Goal: Task Accomplishment & Management: Manage account settings

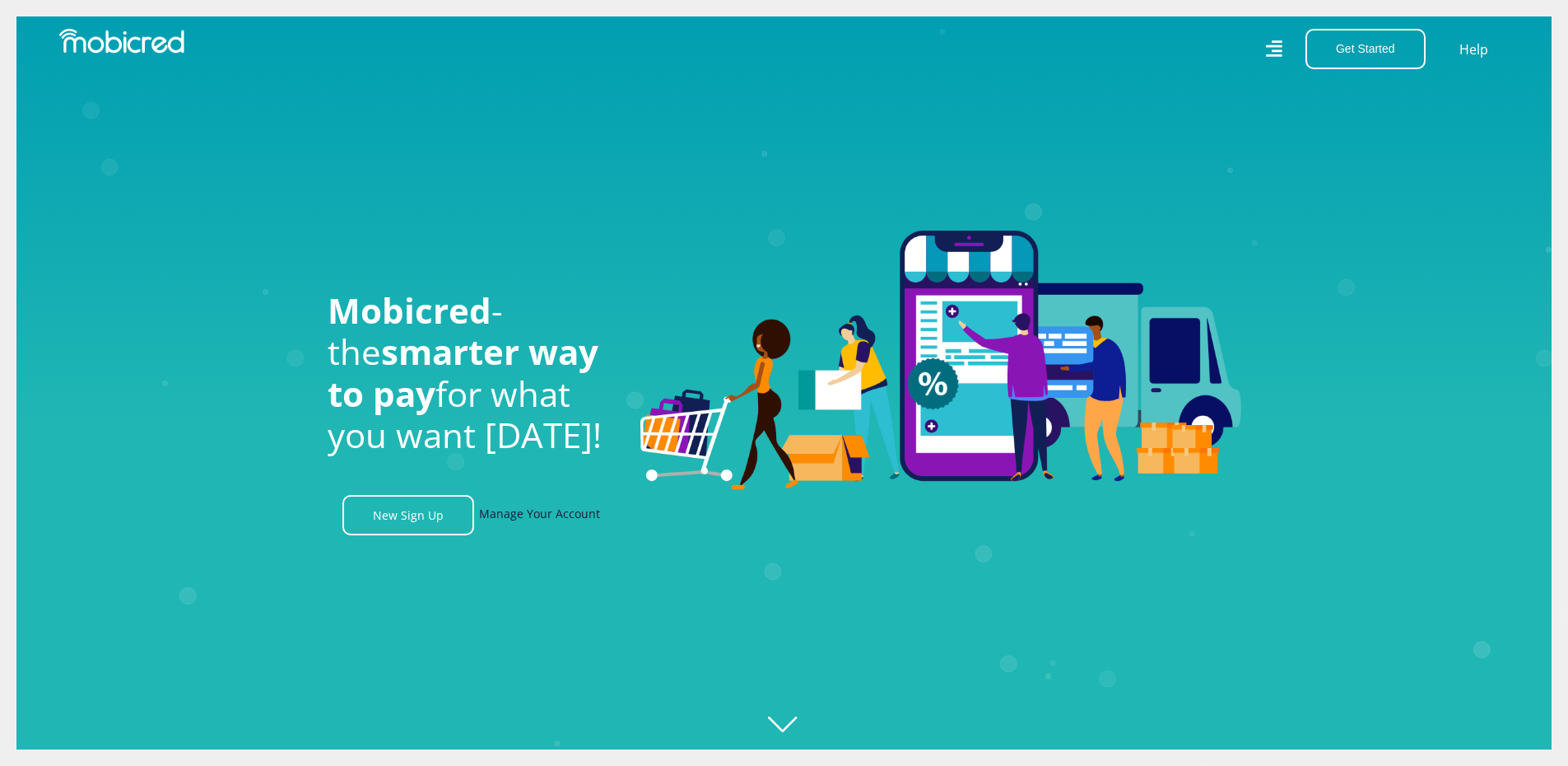
scroll to position [0, 2111]
click at [522, 516] on link "Manage Your Account" at bounding box center [540, 515] width 121 height 40
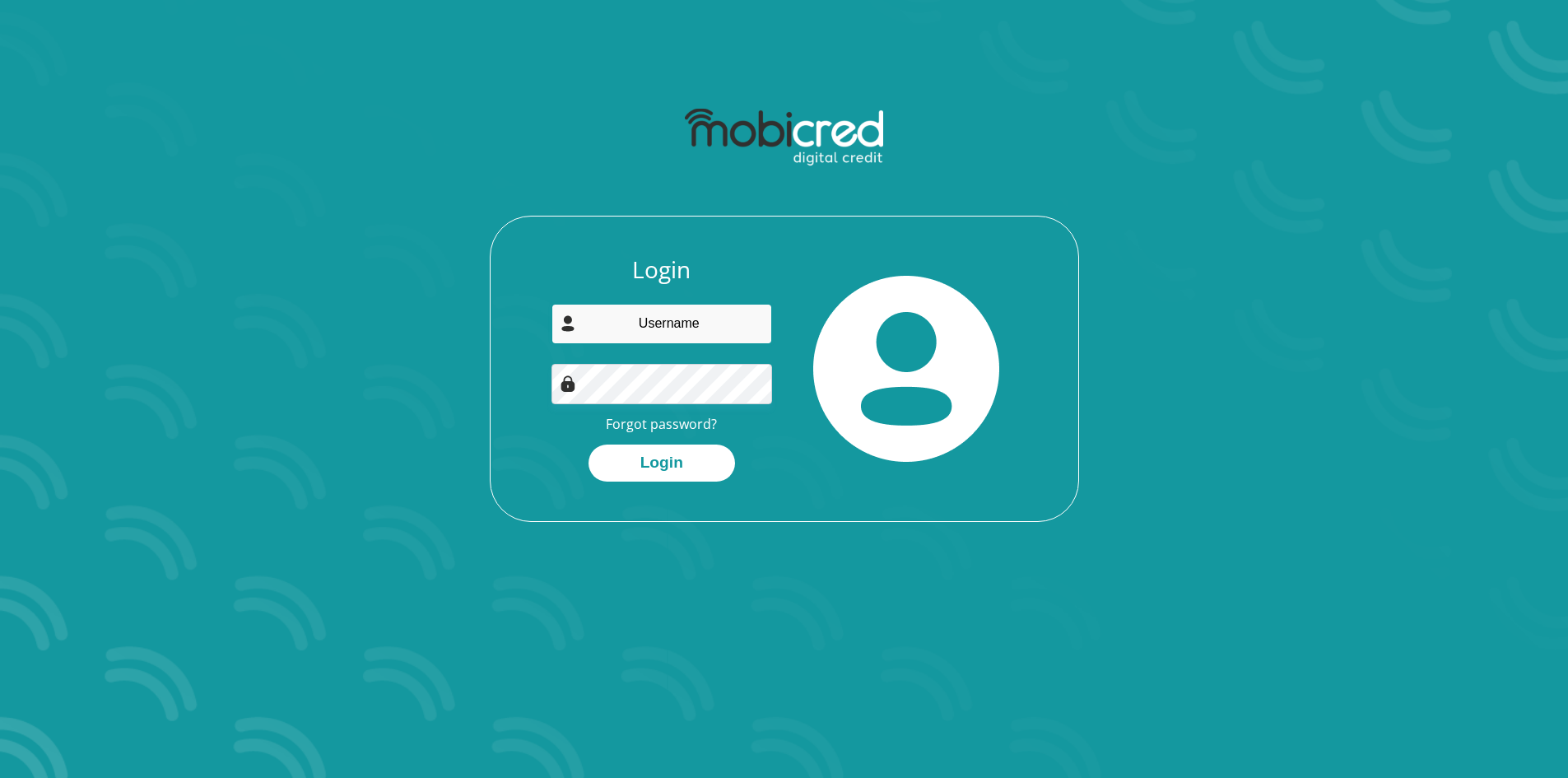
click at [665, 321] on input "email" at bounding box center [662, 323] width 221 height 40
type input "[EMAIL_ADDRESS][DOMAIN_NAME]"
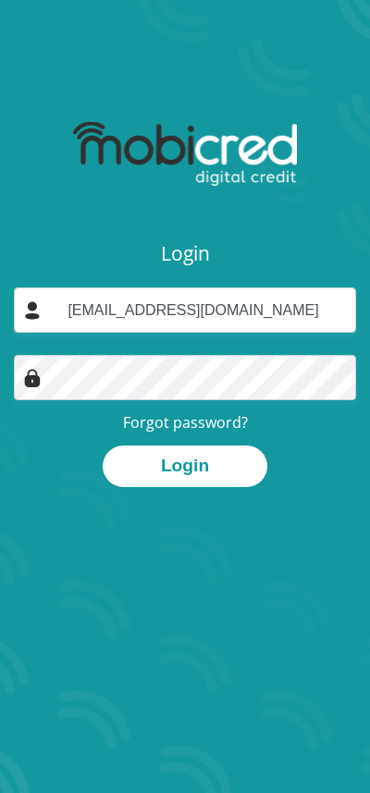
click at [178, 473] on button "Login" at bounding box center [185, 467] width 165 height 42
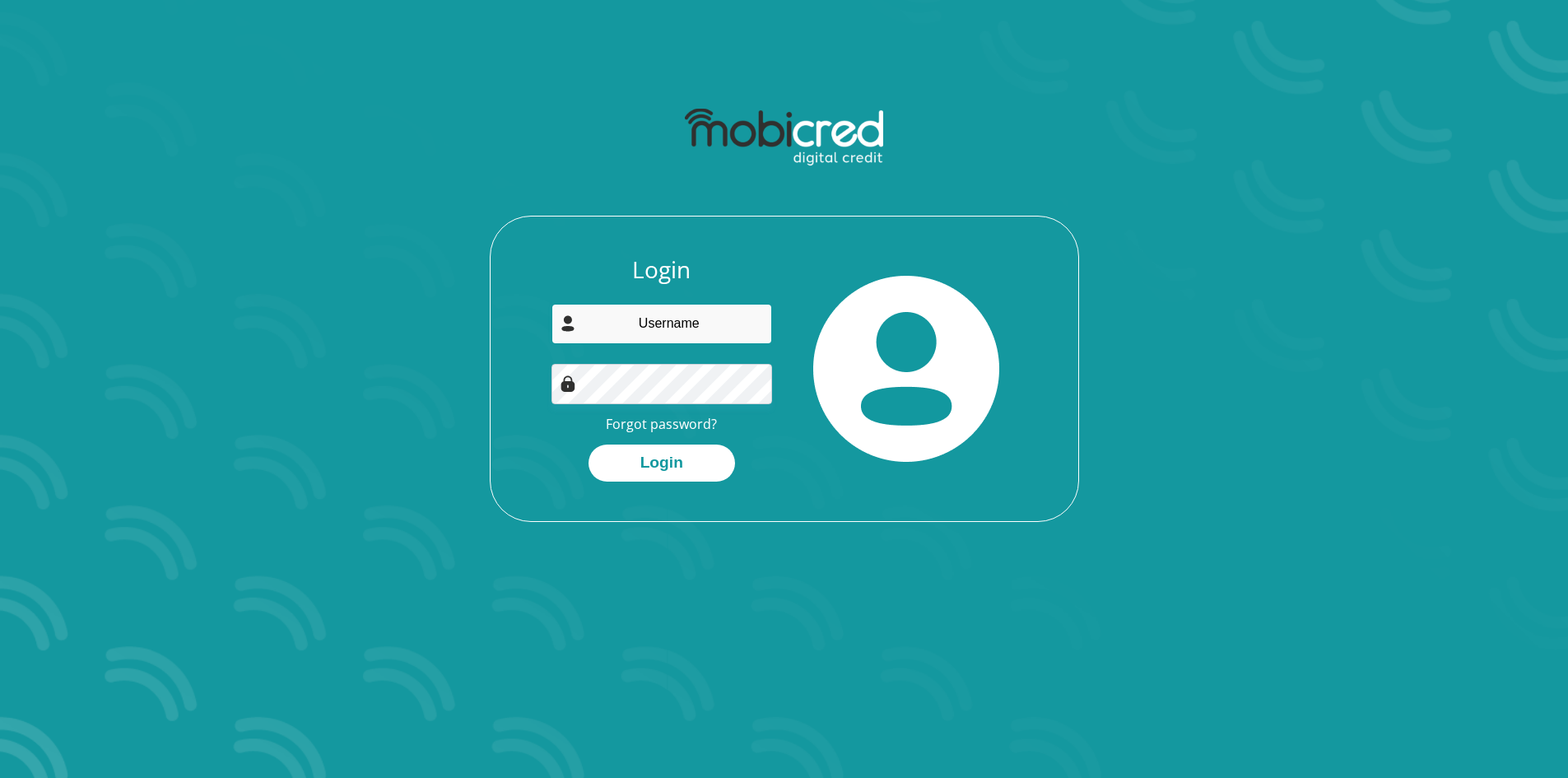
click at [673, 331] on input "email" at bounding box center [662, 323] width 221 height 40
type input "s.sibiya93@gmail.com"
click at [662, 458] on button "Login" at bounding box center [662, 463] width 147 height 37
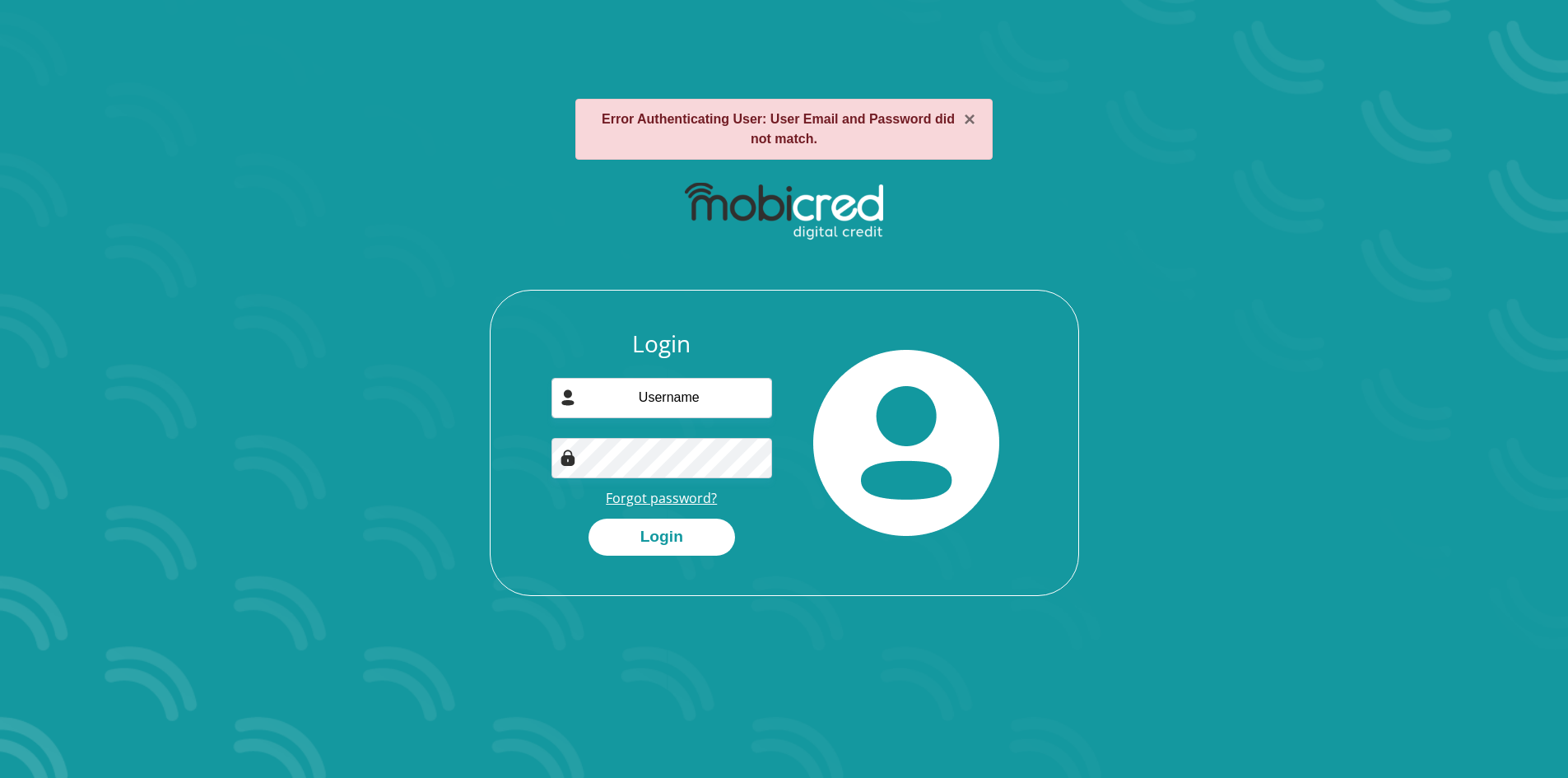
click at [653, 504] on link "Forgot password?" at bounding box center [661, 498] width 111 height 18
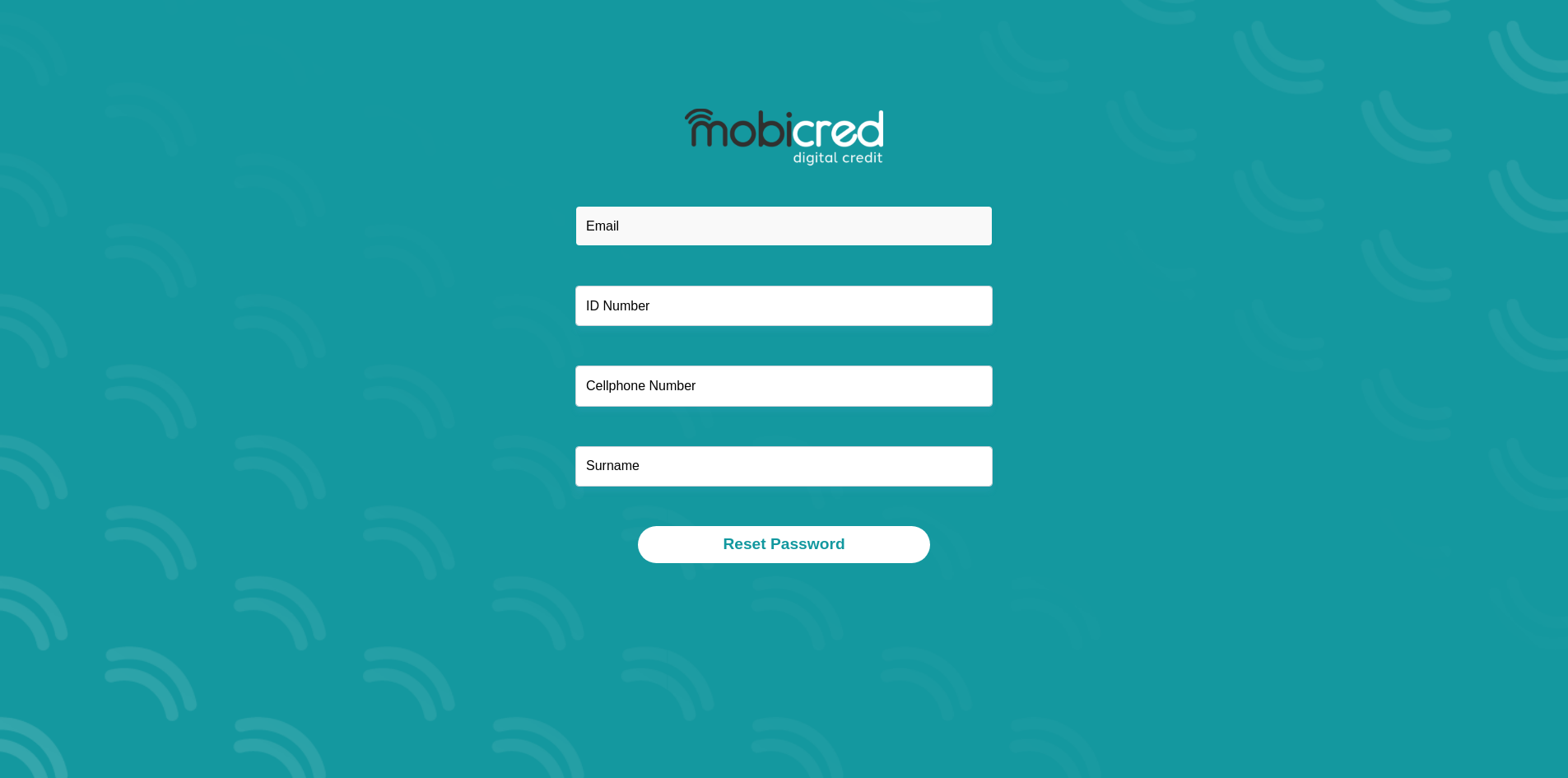
click at [655, 231] on input "email" at bounding box center [784, 225] width 418 height 40
type input "[EMAIL_ADDRESS][DOMAIN_NAME]"
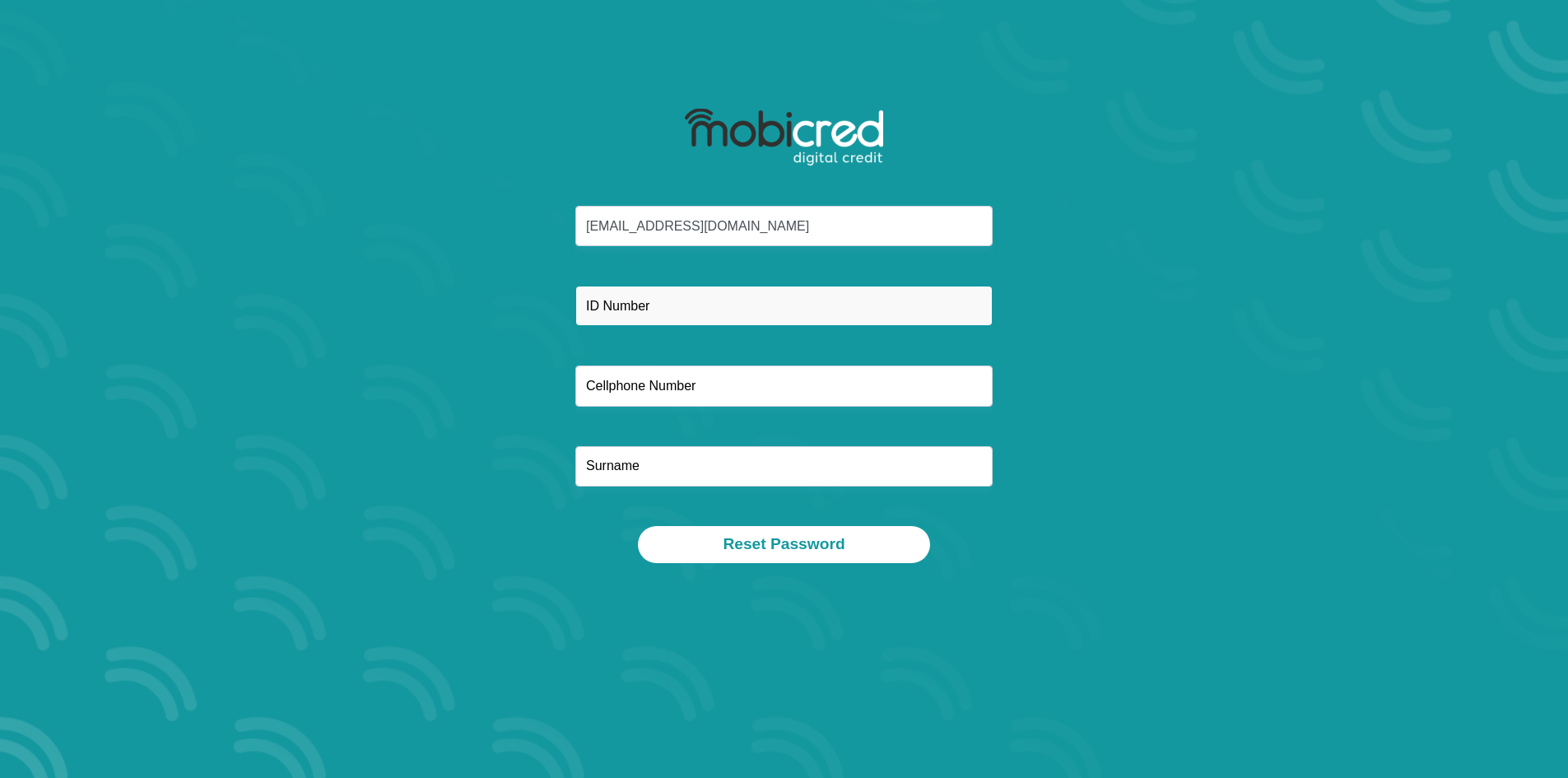
click at [657, 305] on input "text" at bounding box center [784, 305] width 418 height 40
type input "9310155729084"
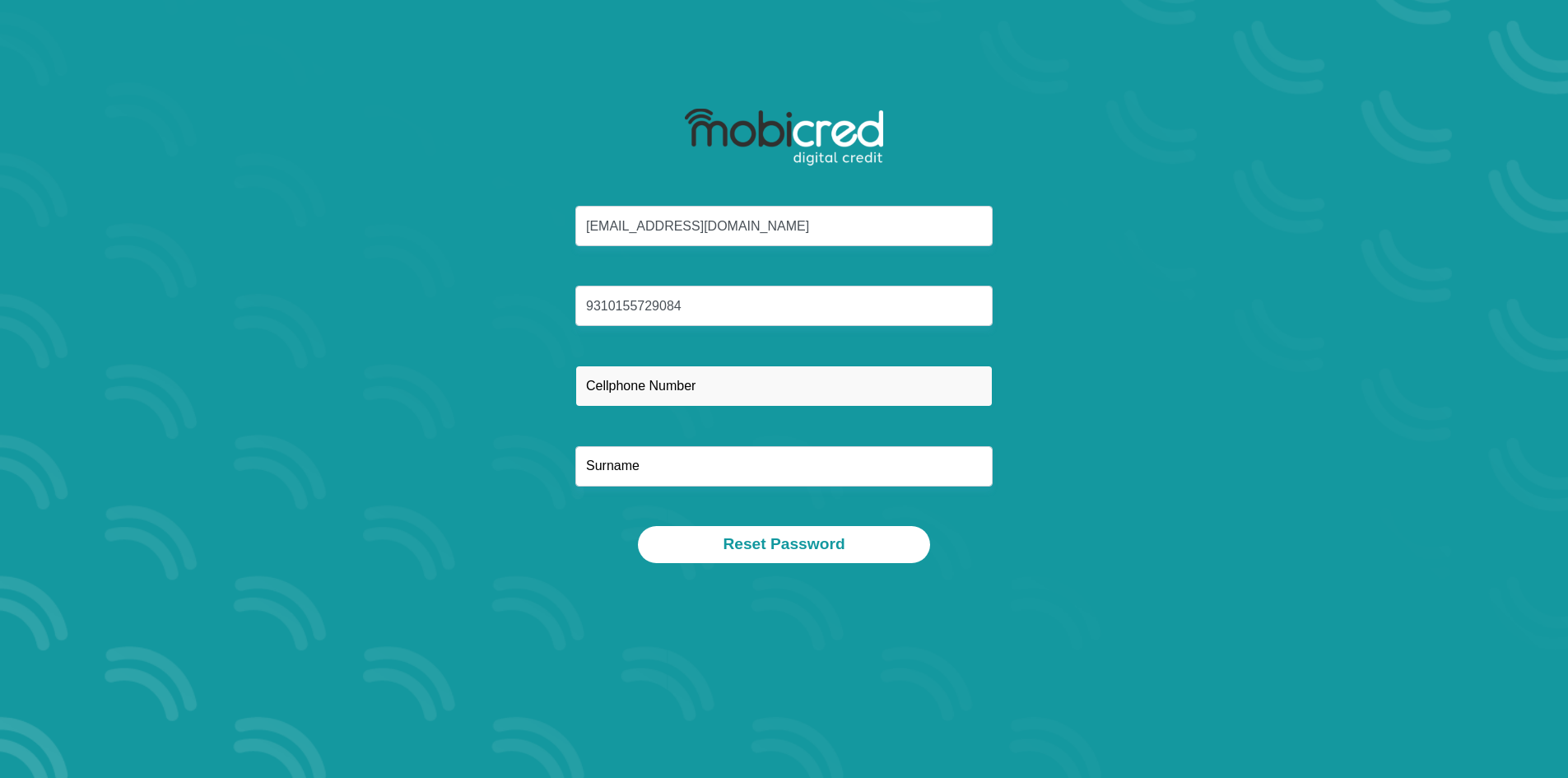
click at [632, 397] on input "text" at bounding box center [784, 385] width 418 height 40
type input "0735844838"
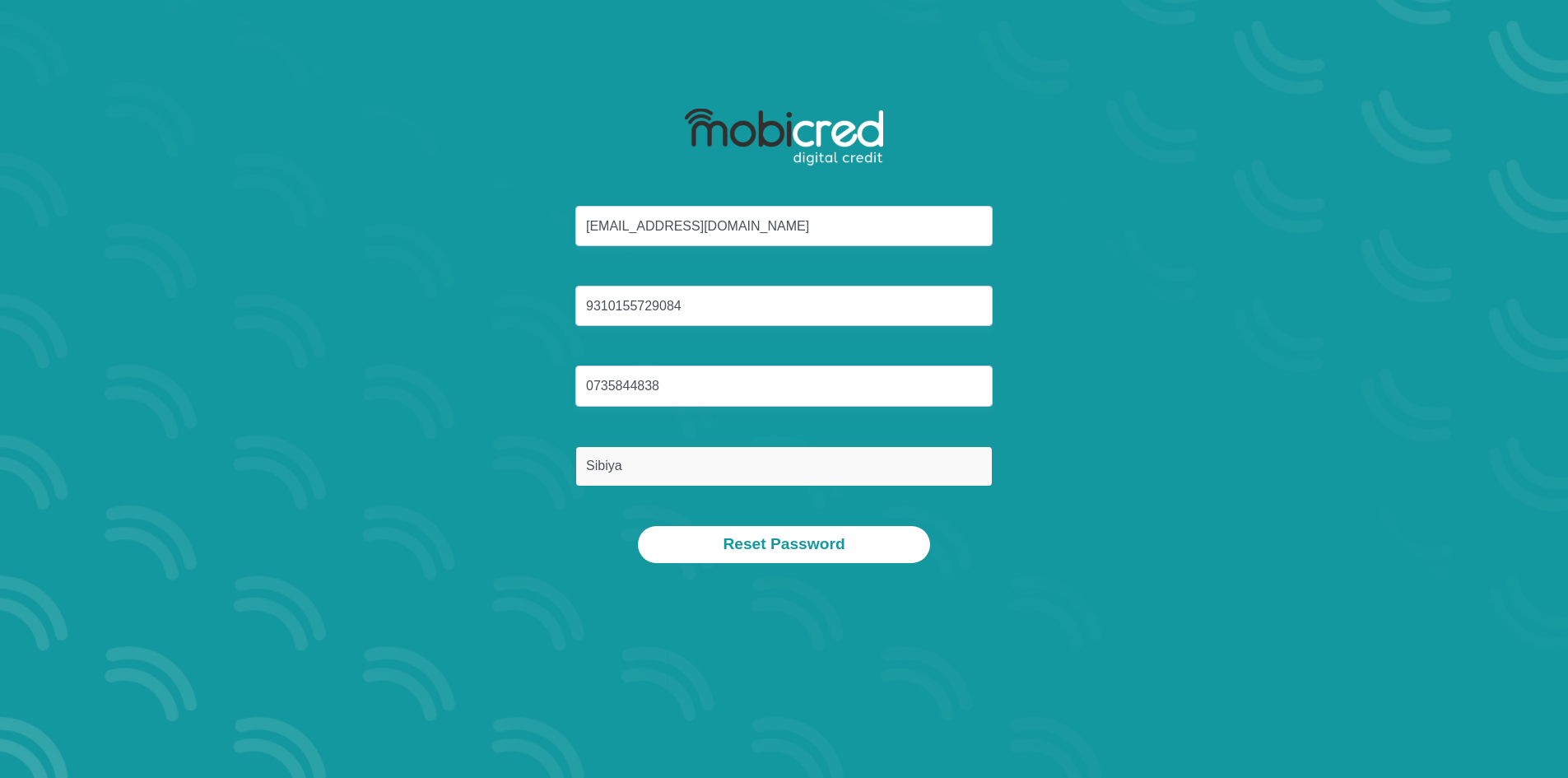
click at [690, 475] on input "Sibiya" at bounding box center [784, 466] width 418 height 40
type input "S"
type input "Sibiya"
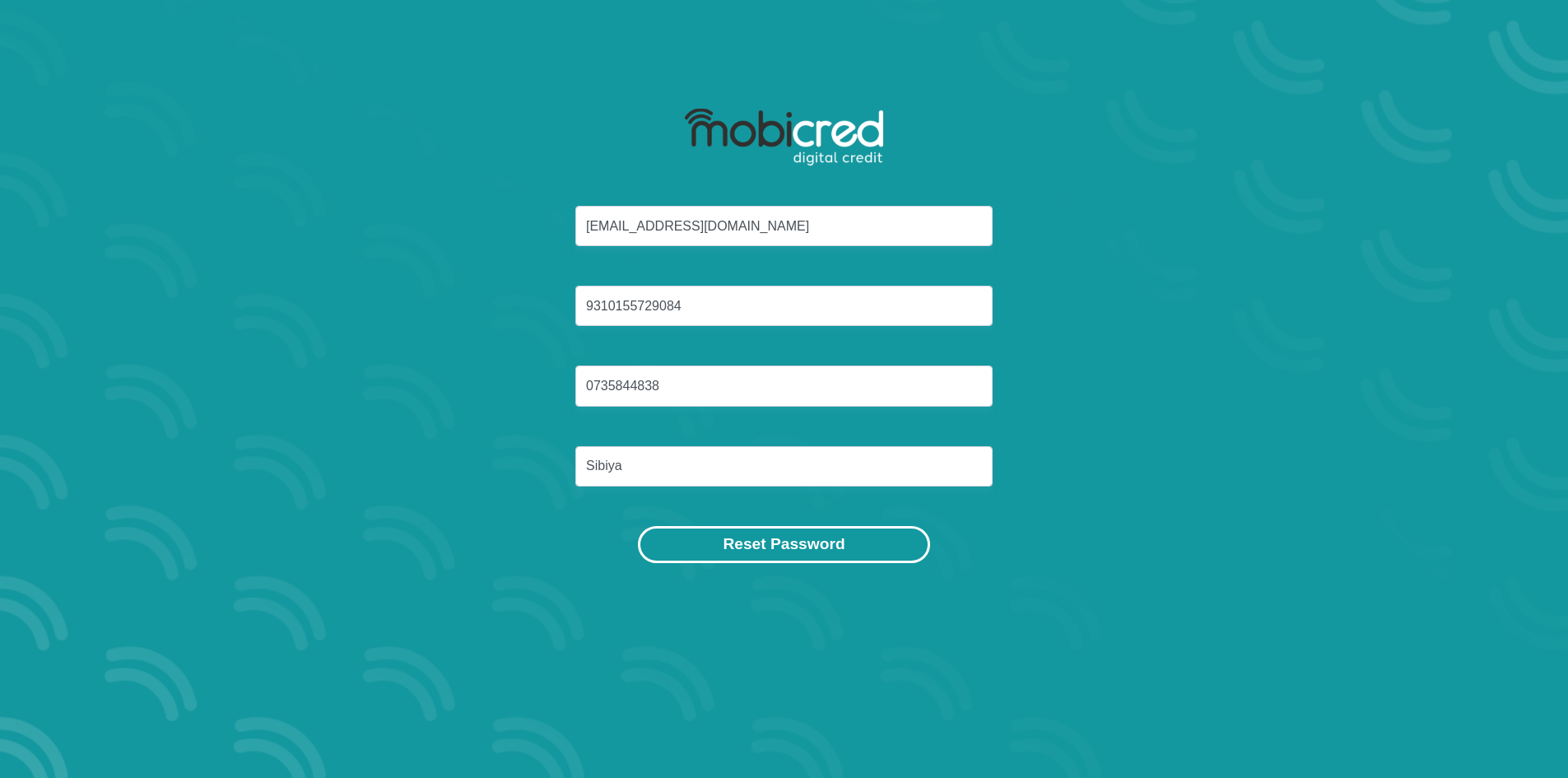
click at [841, 551] on button "Reset Password" at bounding box center [783, 545] width 291 height 37
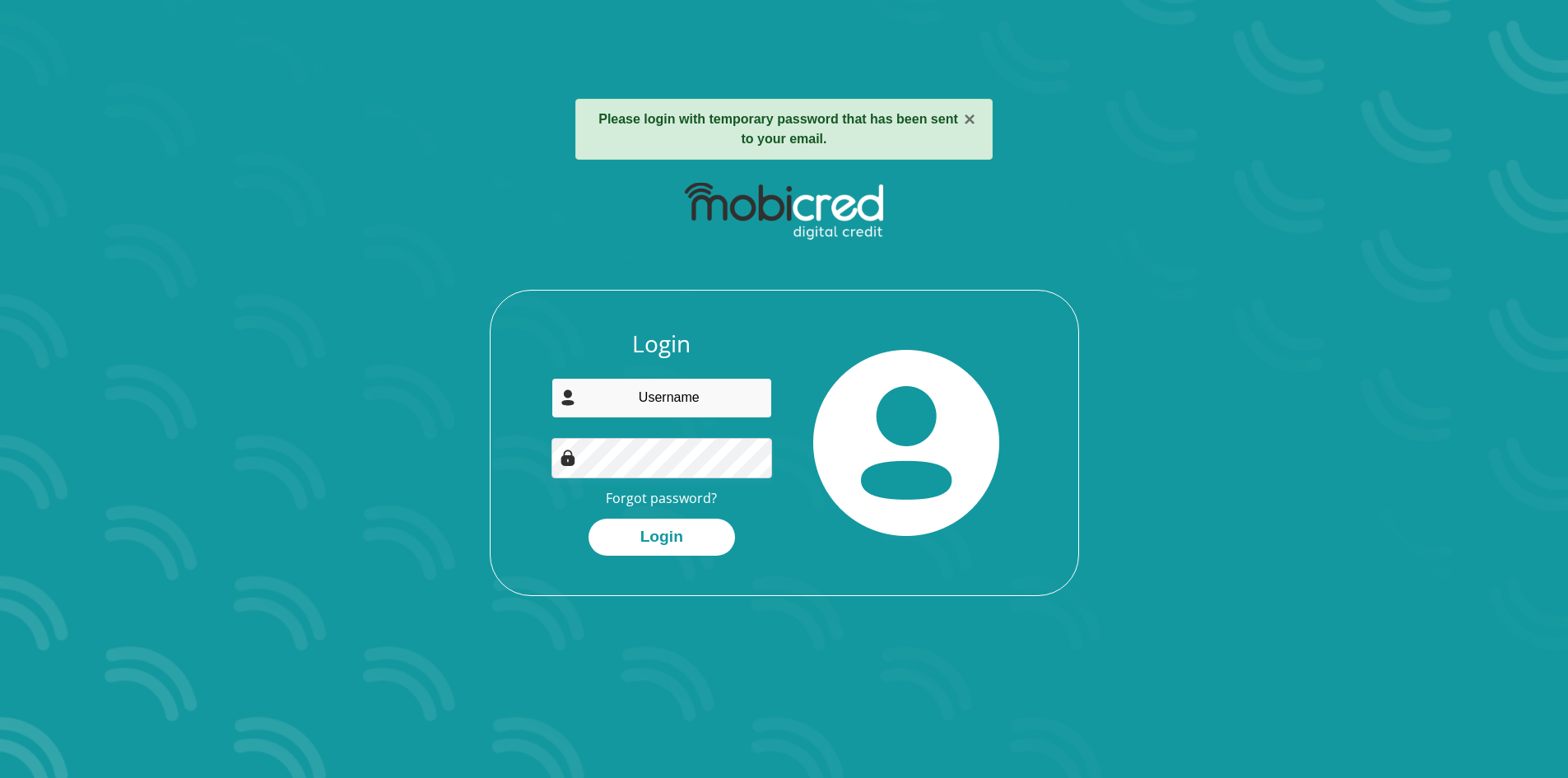
click at [672, 400] on input "email" at bounding box center [662, 397] width 221 height 40
type input "[EMAIL_ADDRESS][DOMAIN_NAME]"
click at [591, 539] on button "Login" at bounding box center [662, 537] width 147 height 37
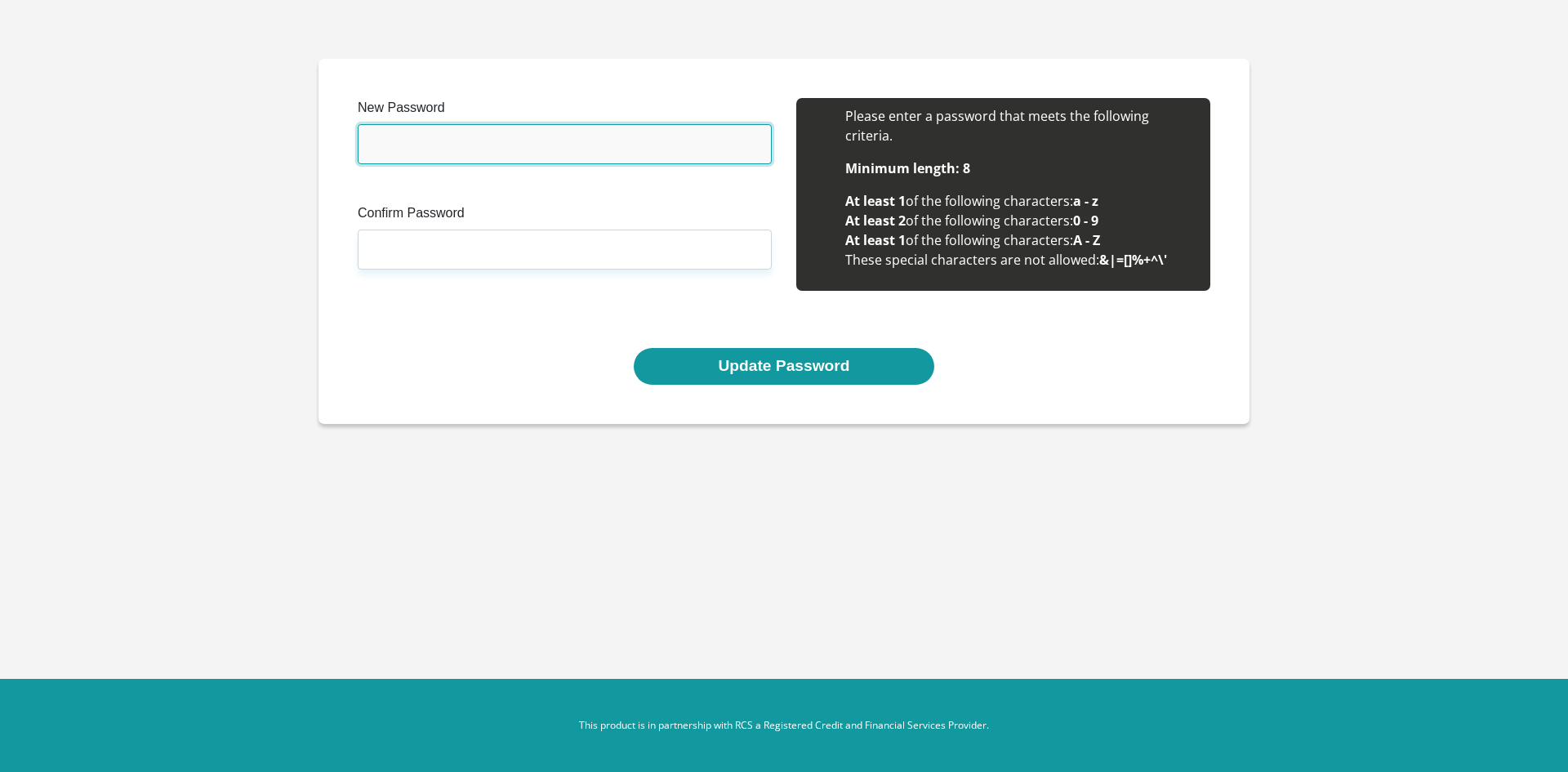
click at [492, 140] on input "New Password" at bounding box center [564, 144] width 414 height 40
click at [441, 146] on input "S!biya1245@1993!!!" at bounding box center [564, 144] width 414 height 40
type input "S!biya@1993!!!"
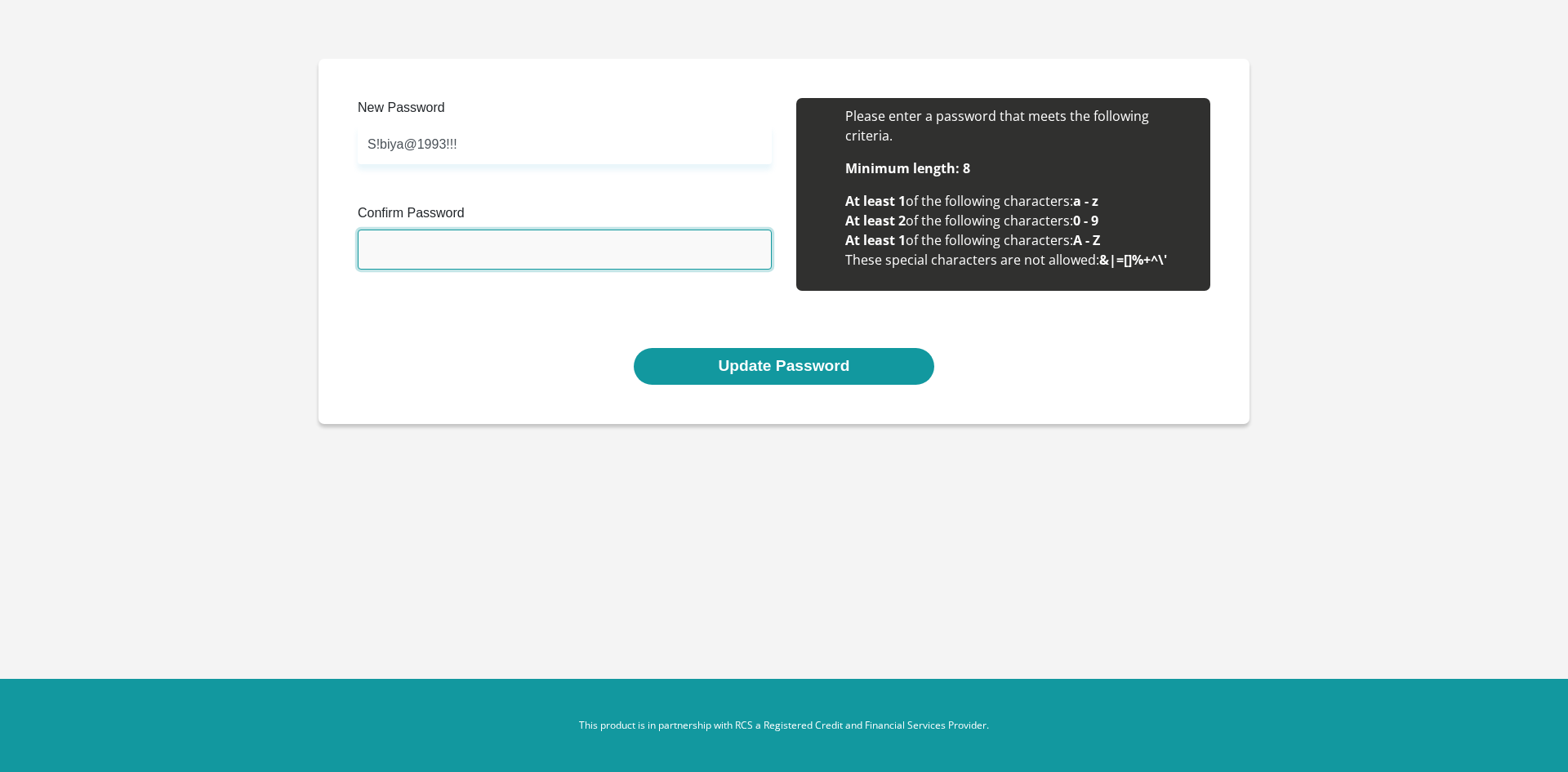
click at [437, 248] on input "Confirm Password" at bounding box center [564, 249] width 414 height 40
type input "S!biya@1993!!!"
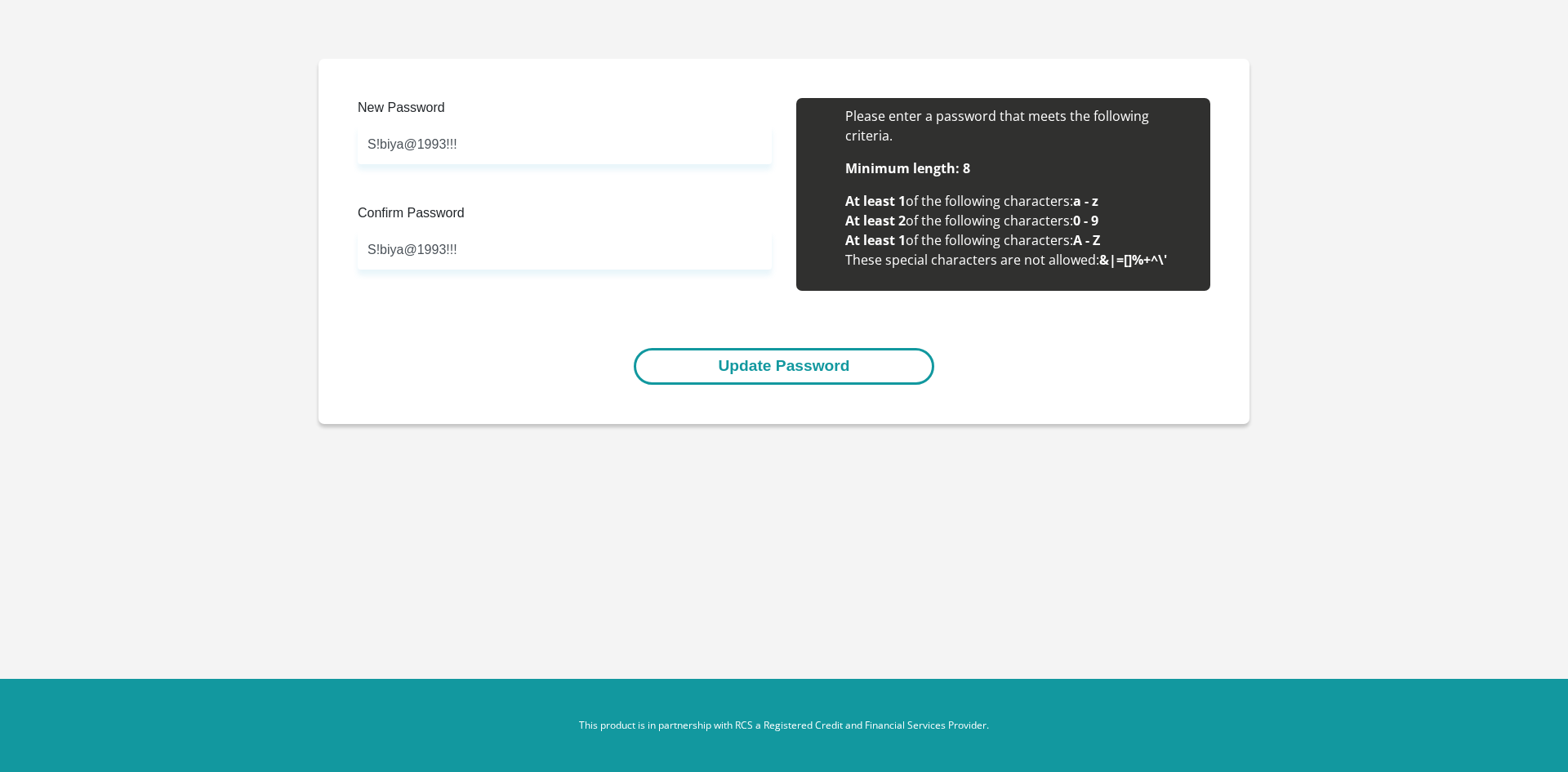
click at [736, 354] on button "Update Password" at bounding box center [783, 367] width 299 height 37
